Goal: Check status: Check status

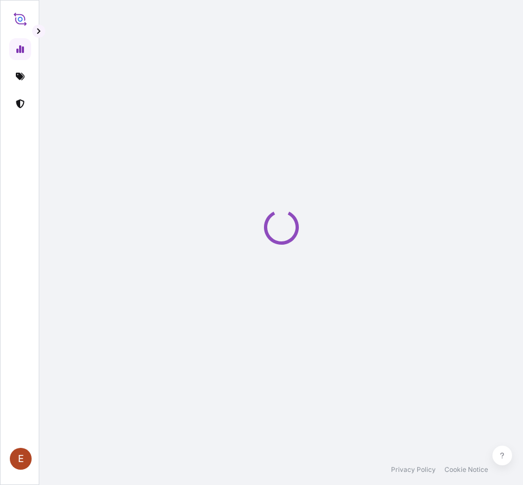
select select "2025"
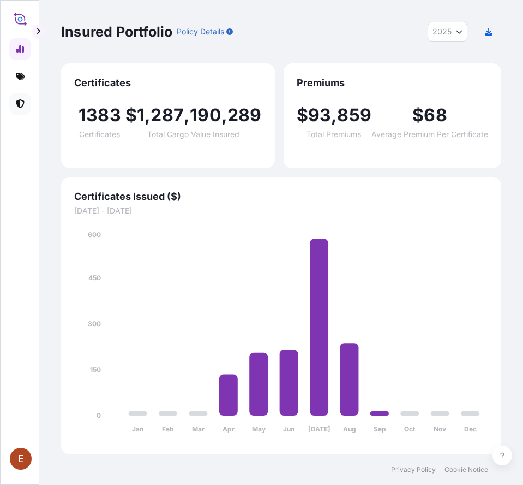
click at [17, 103] on icon at bounding box center [20, 103] width 8 height 9
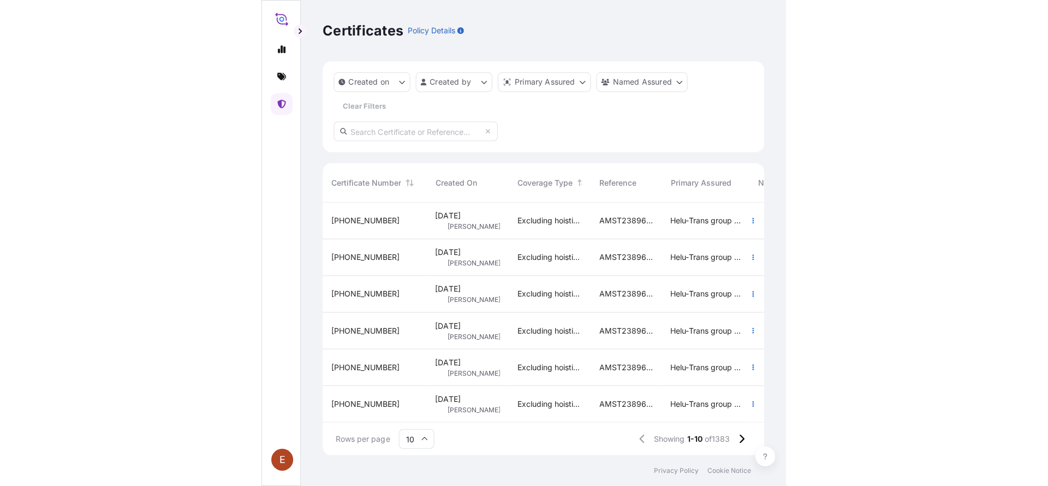
scroll to position [14, 14]
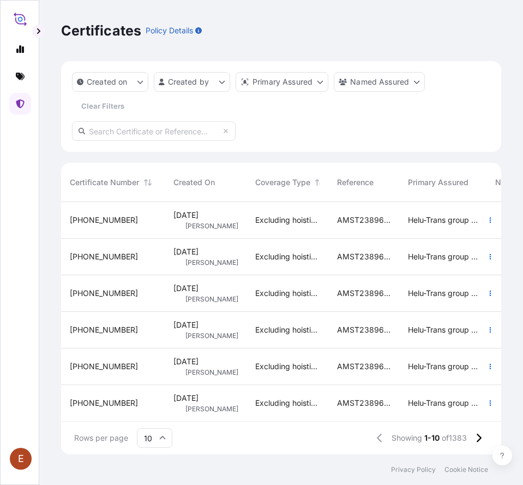
click at [182, 134] on input "text" at bounding box center [154, 131] width 164 height 20
paste input "AMIM253404KHKH"
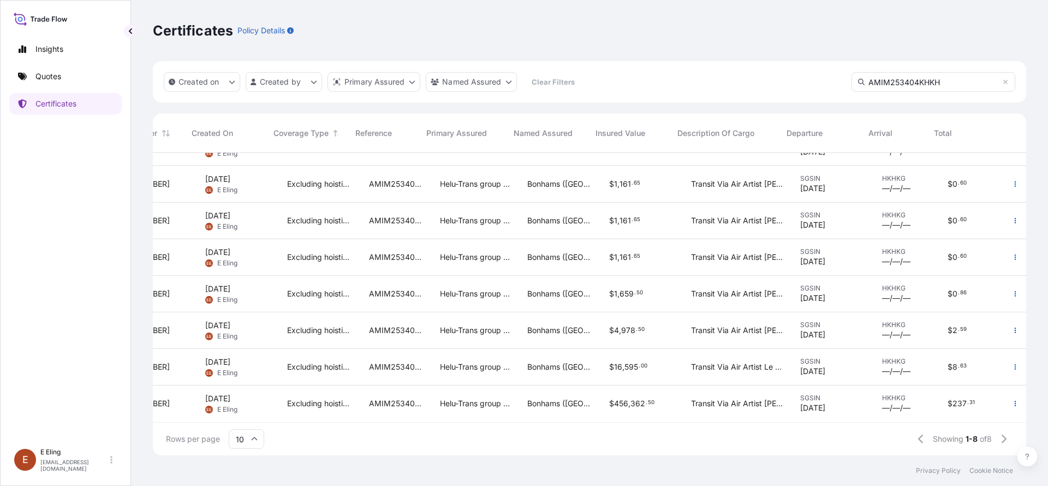
scroll to position [0, 74]
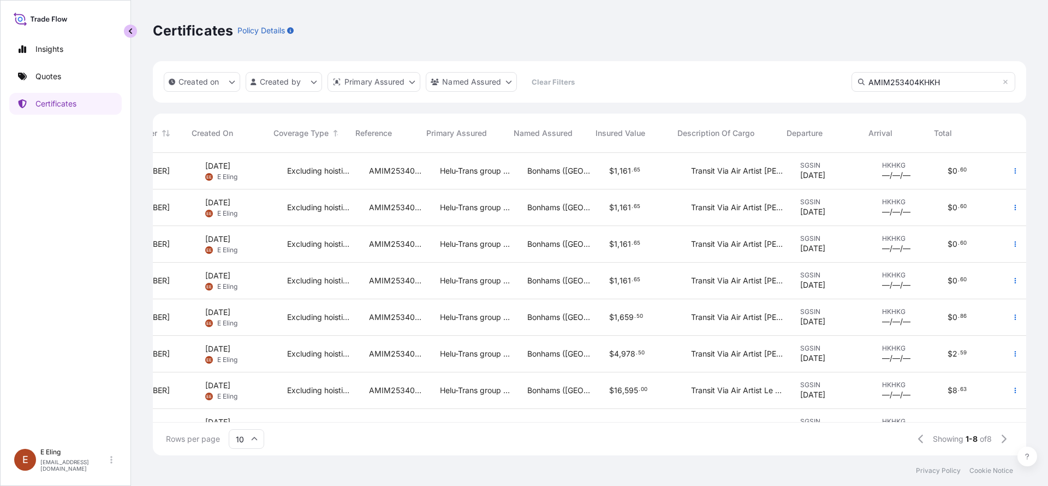
type input "AMIM253404KHKH"
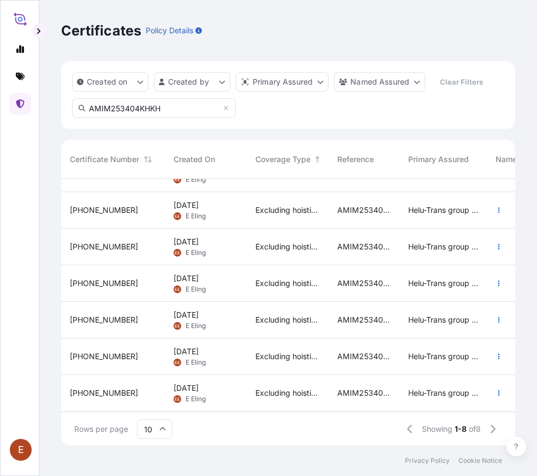
scroll to position [259, 440]
